Goal: Information Seeking & Learning: Find specific fact

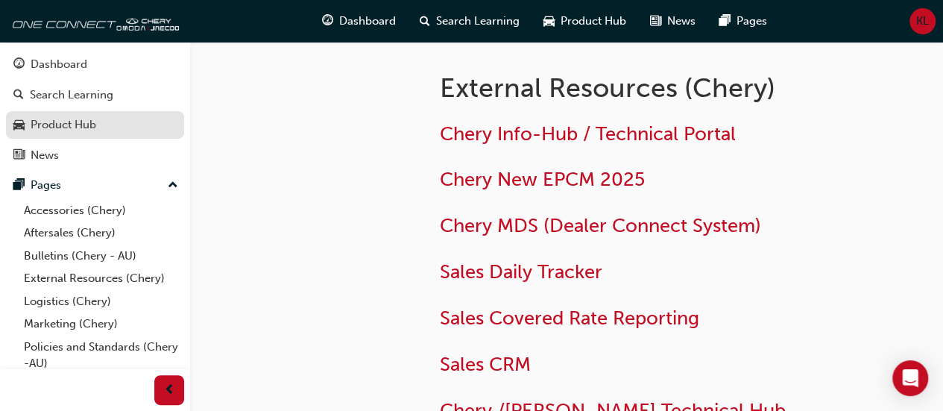
click at [116, 116] on div "Product Hub" at bounding box center [94, 125] width 163 height 19
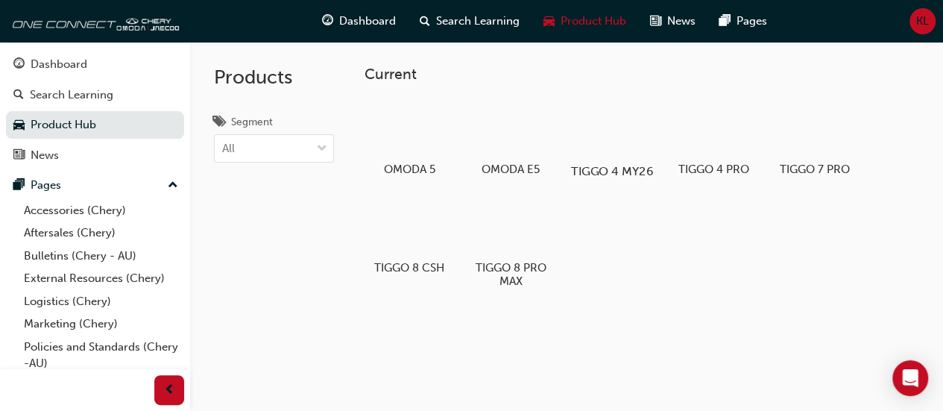
click at [629, 144] on div at bounding box center [611, 128] width 83 height 60
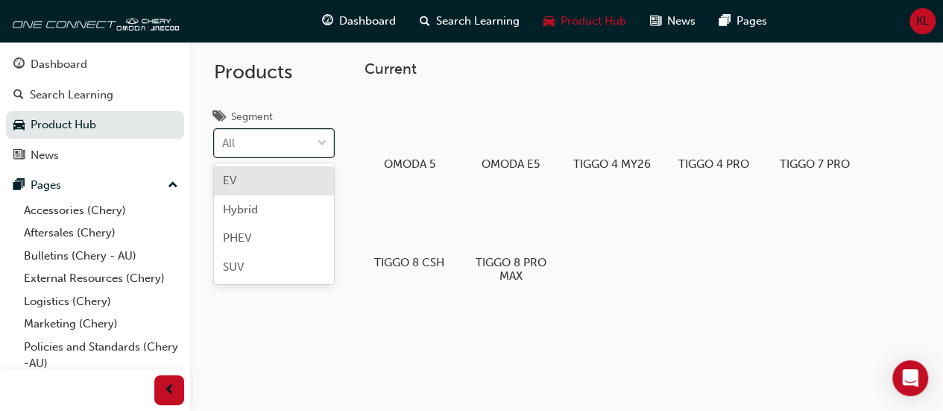
click at [242, 142] on div "All" at bounding box center [263, 143] width 96 height 26
click at [224, 142] on input "Segment option EV focused, 1 of 4. 4 results available. Use Up and Down to choo…" at bounding box center [222, 142] width 1 height 13
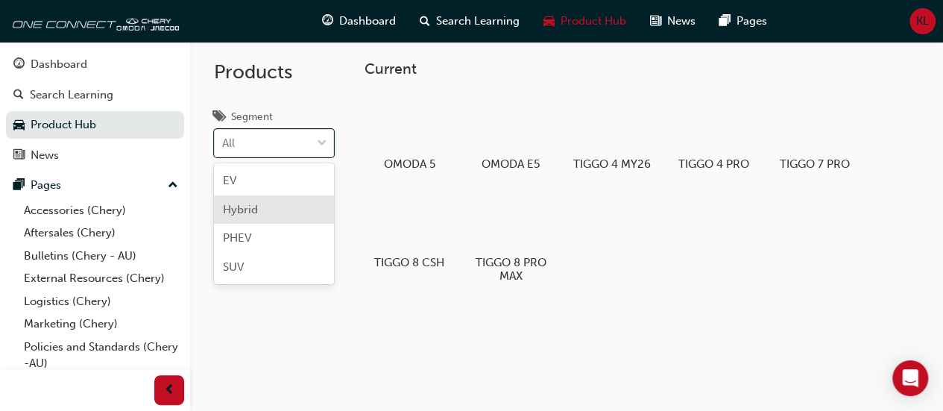
click at [248, 214] on span "Hybrid" at bounding box center [240, 209] width 35 height 13
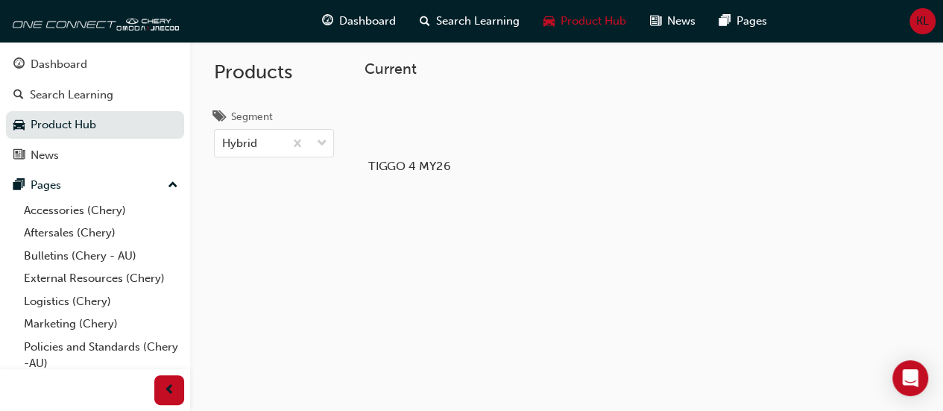
click at [444, 102] on div at bounding box center [409, 123] width 83 height 60
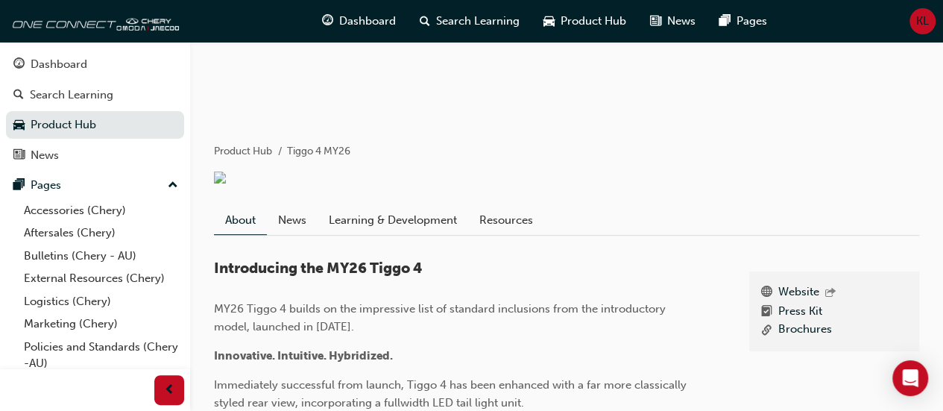
scroll to position [209, 0]
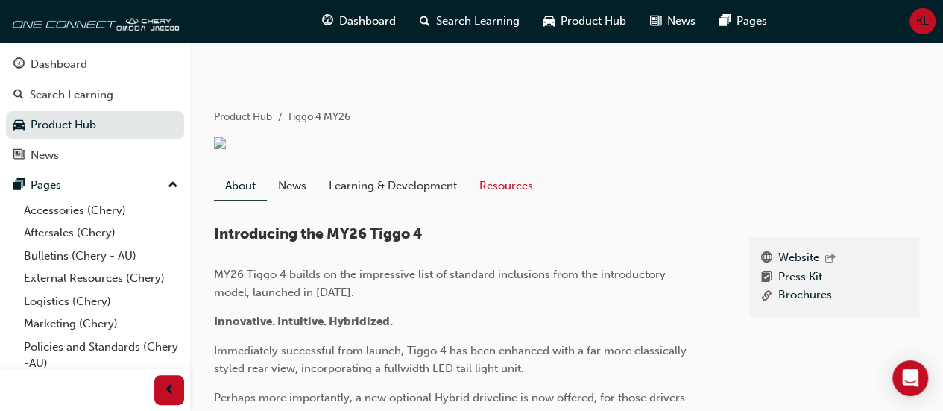
click at [505, 192] on link "Resources" at bounding box center [506, 186] width 76 height 28
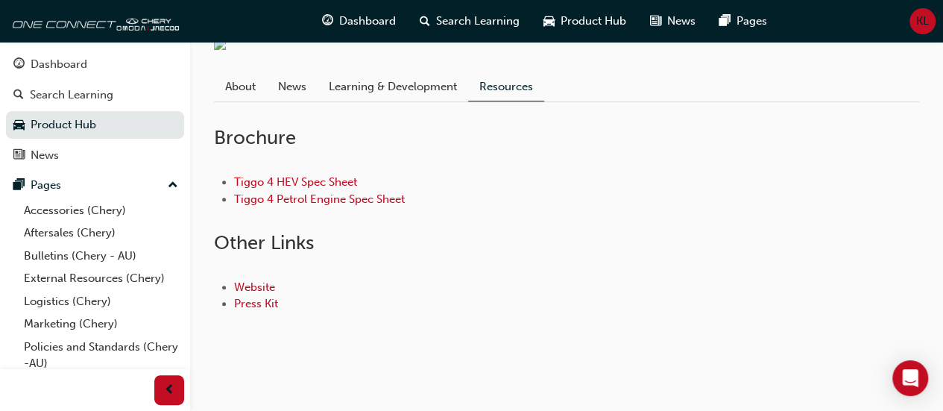
scroll to position [318, 0]
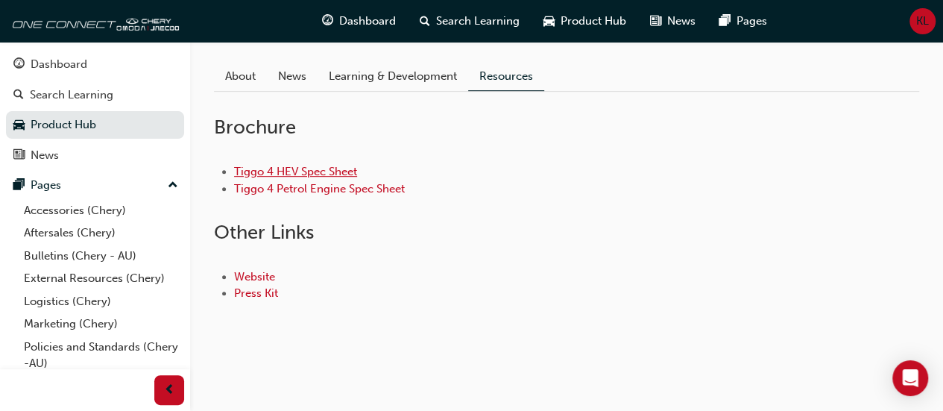
click at [297, 178] on link "Tiggo 4 HEV Spec Sheet" at bounding box center [295, 171] width 123 height 13
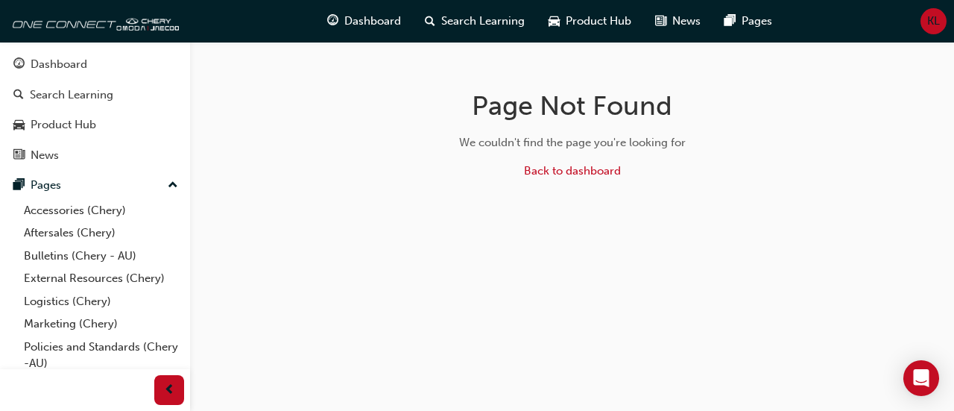
click at [587, 178] on div "Back to dashboard" at bounding box center [572, 171] width 97 height 17
click at [85, 269] on link "External Resources (Chery)" at bounding box center [101, 278] width 166 height 23
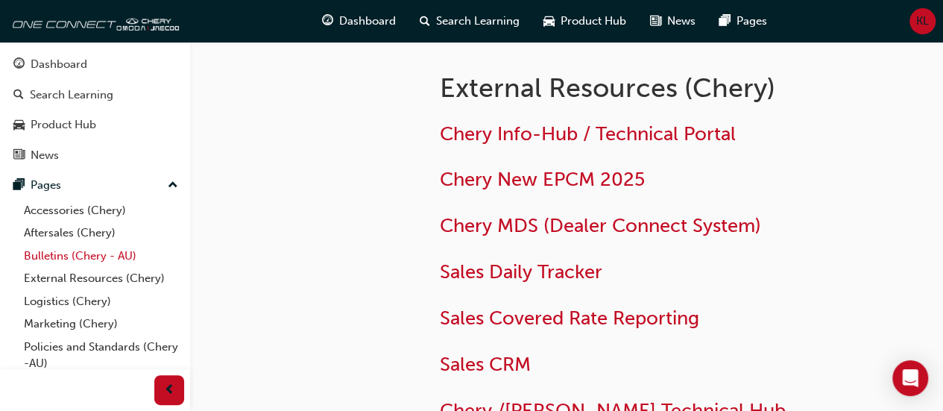
click at [73, 250] on link "Bulletins (Chery - AU)" at bounding box center [101, 256] width 166 height 23
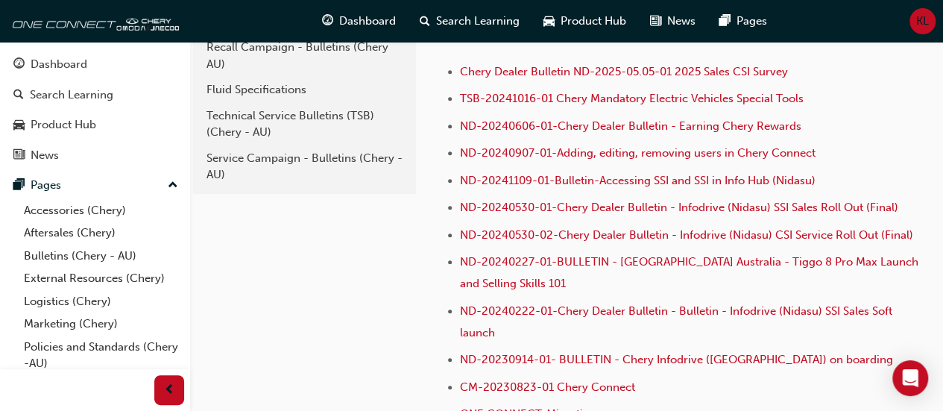
scroll to position [375, 0]
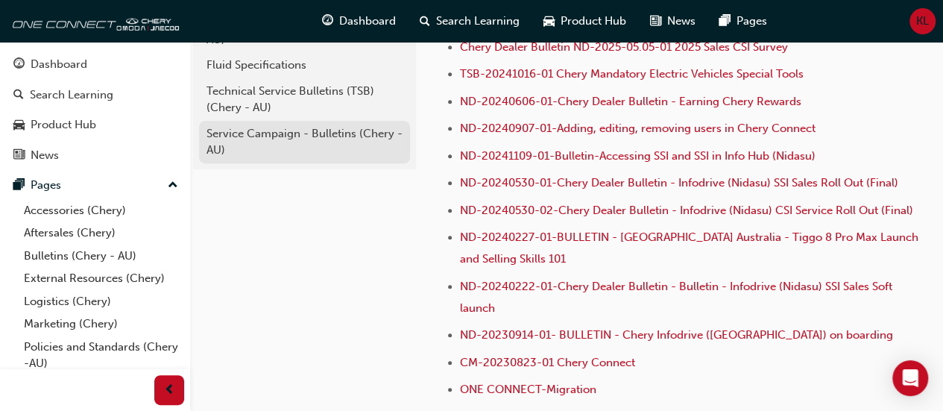
click at [325, 156] on div "Service Campaign - Bulletins (Chery - AU)" at bounding box center [305, 142] width 196 height 34
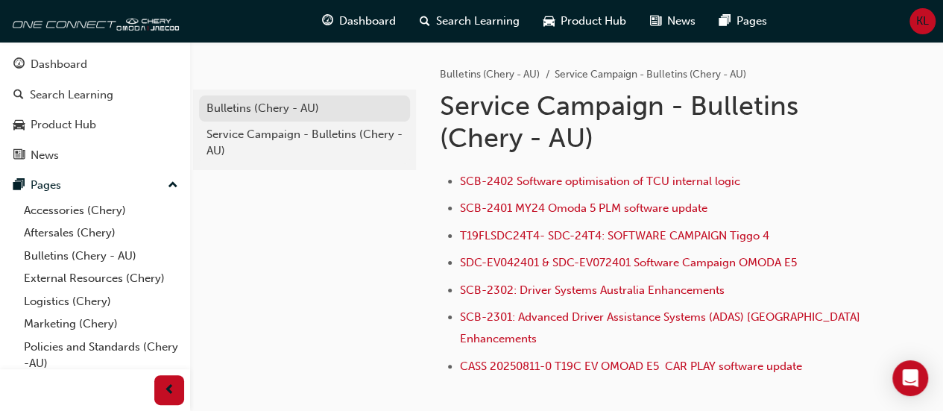
click at [318, 108] on div "Bulletins (Chery - AU)" at bounding box center [305, 108] width 196 height 17
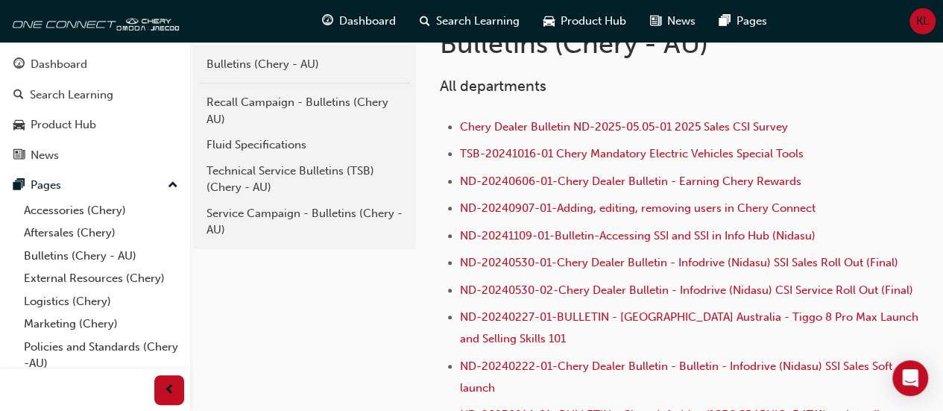
scroll to position [302, 0]
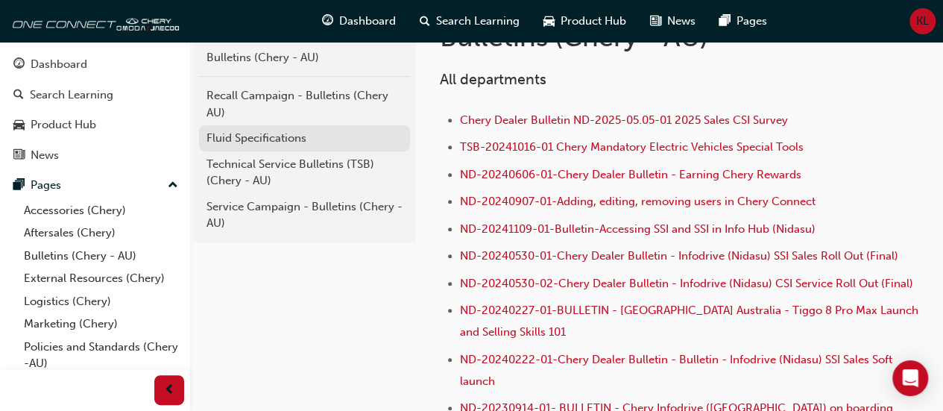
click at [291, 136] on div "Fluid Specifications" at bounding box center [305, 138] width 196 height 17
